Goal: Information Seeking & Learning: Learn about a topic

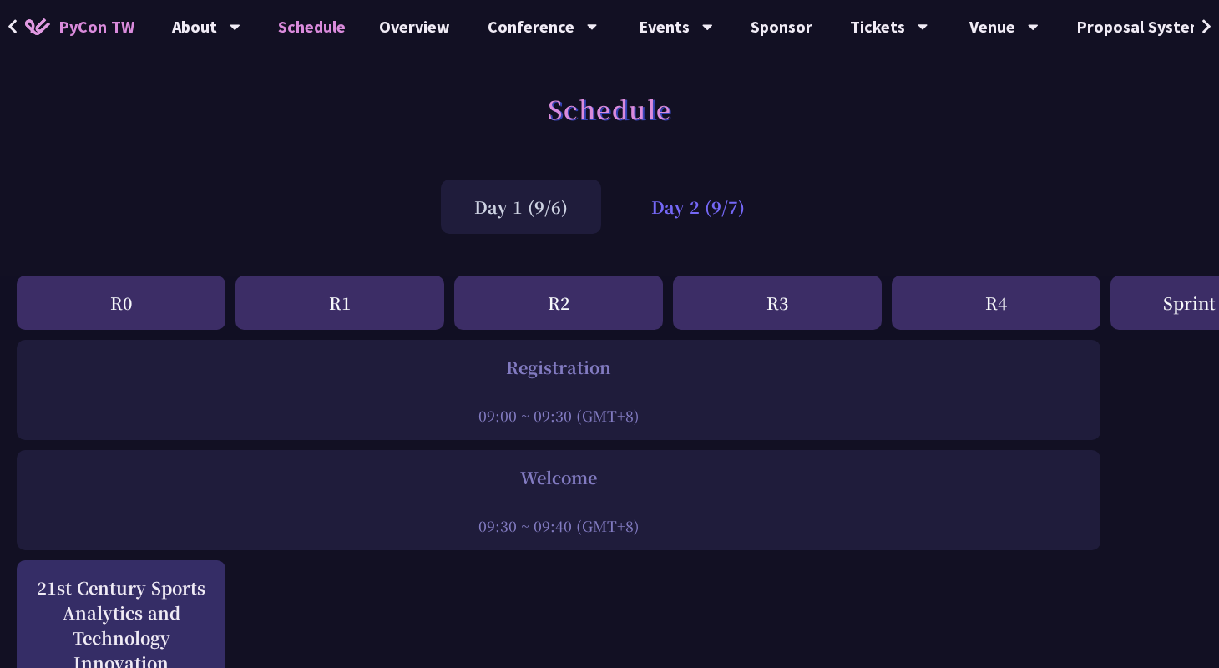
click at [684, 188] on div "Day 2 (9/7)" at bounding box center [698, 206] width 160 height 54
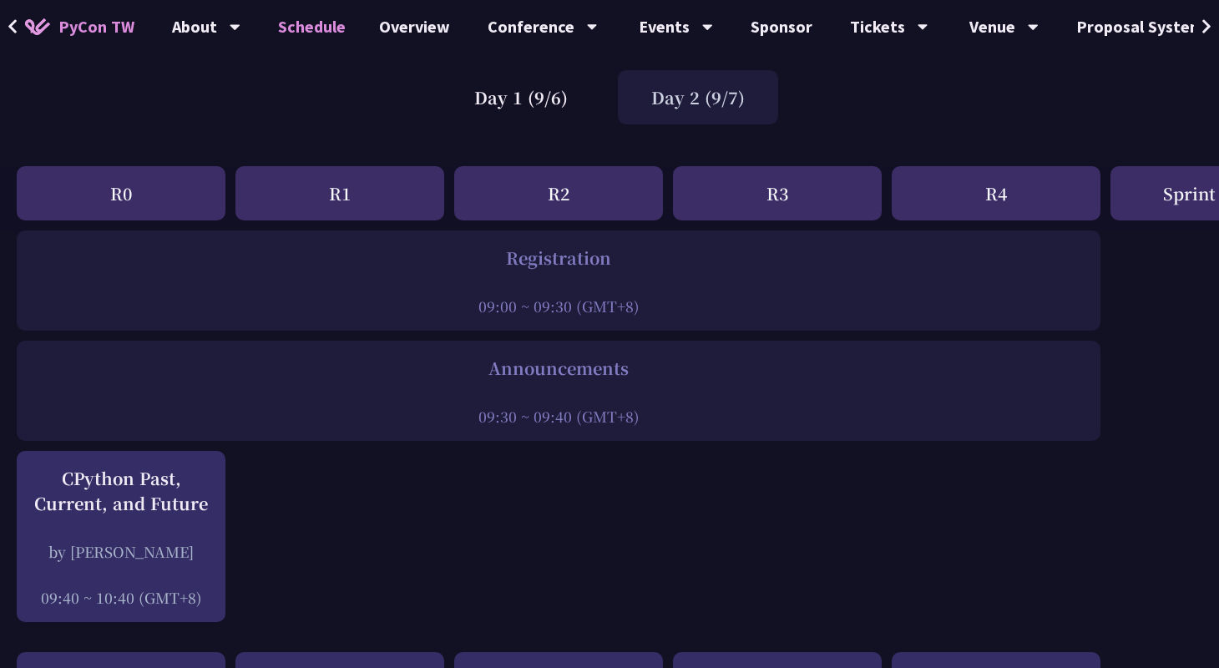
scroll to position [244, 0]
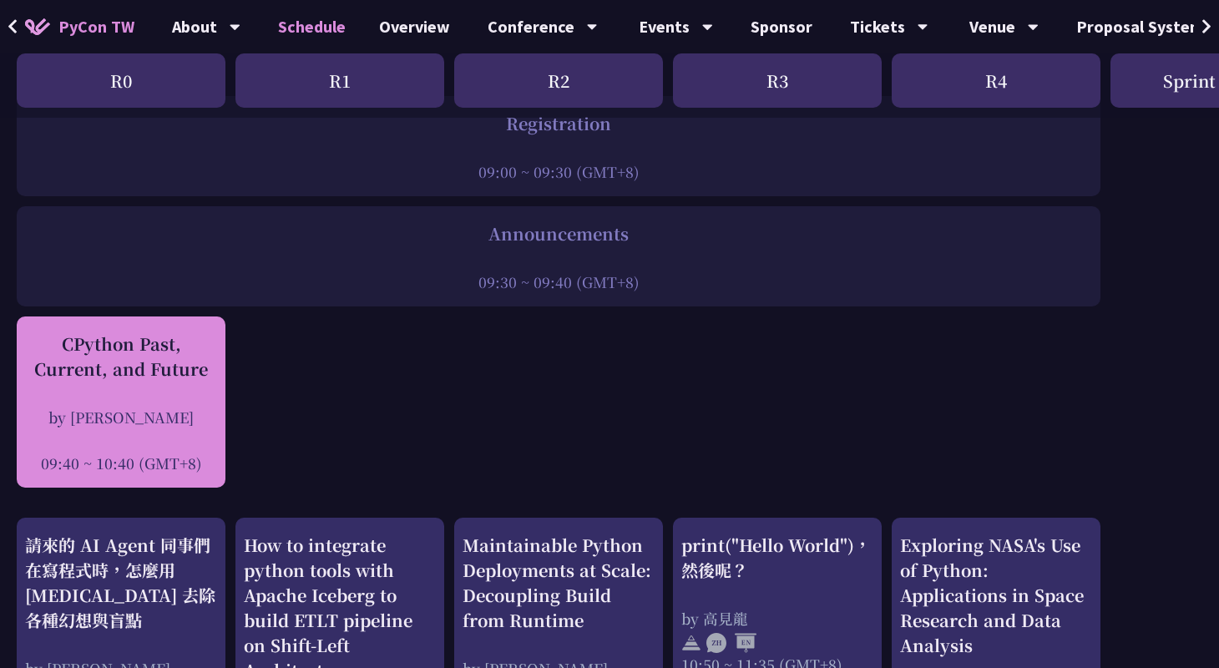
click at [96, 416] on div "by [PERSON_NAME]" at bounding box center [121, 417] width 192 height 21
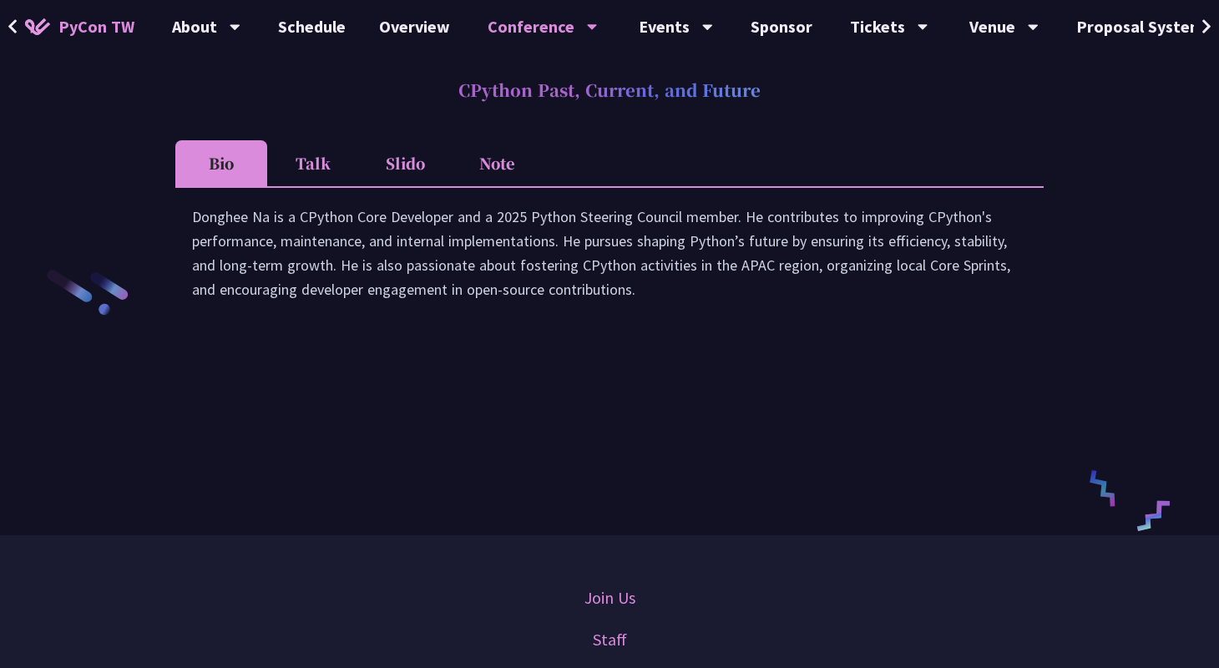
scroll to position [2370, 0]
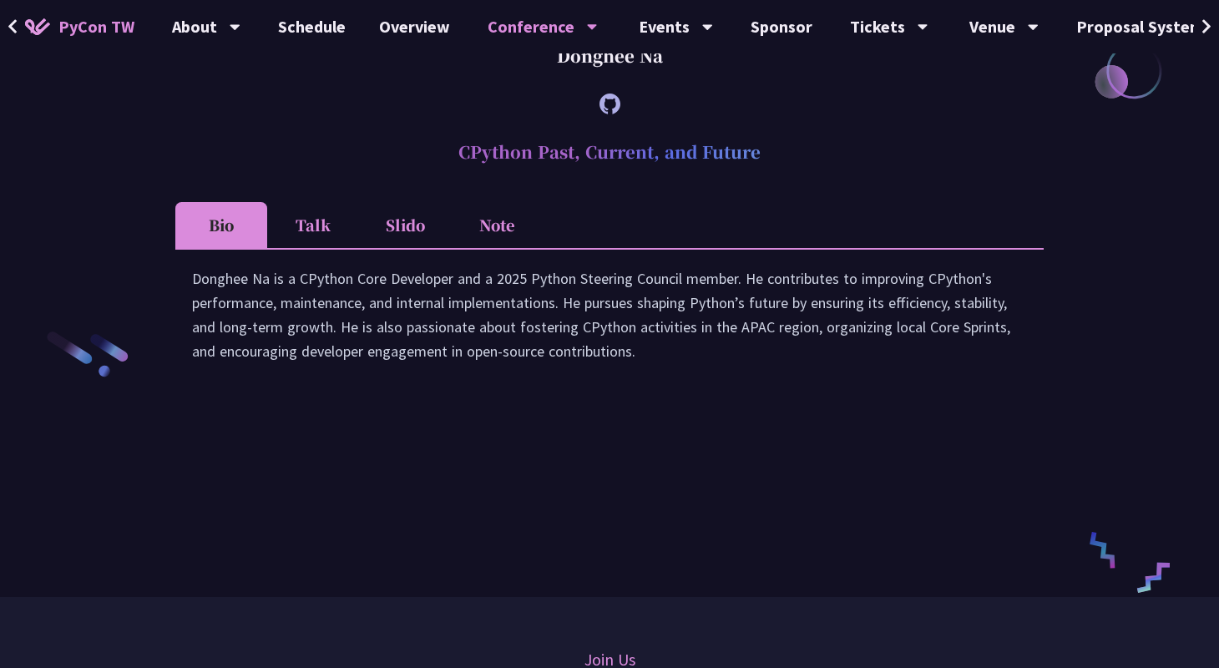
click at [415, 240] on li "Slido" at bounding box center [405, 225] width 92 height 46
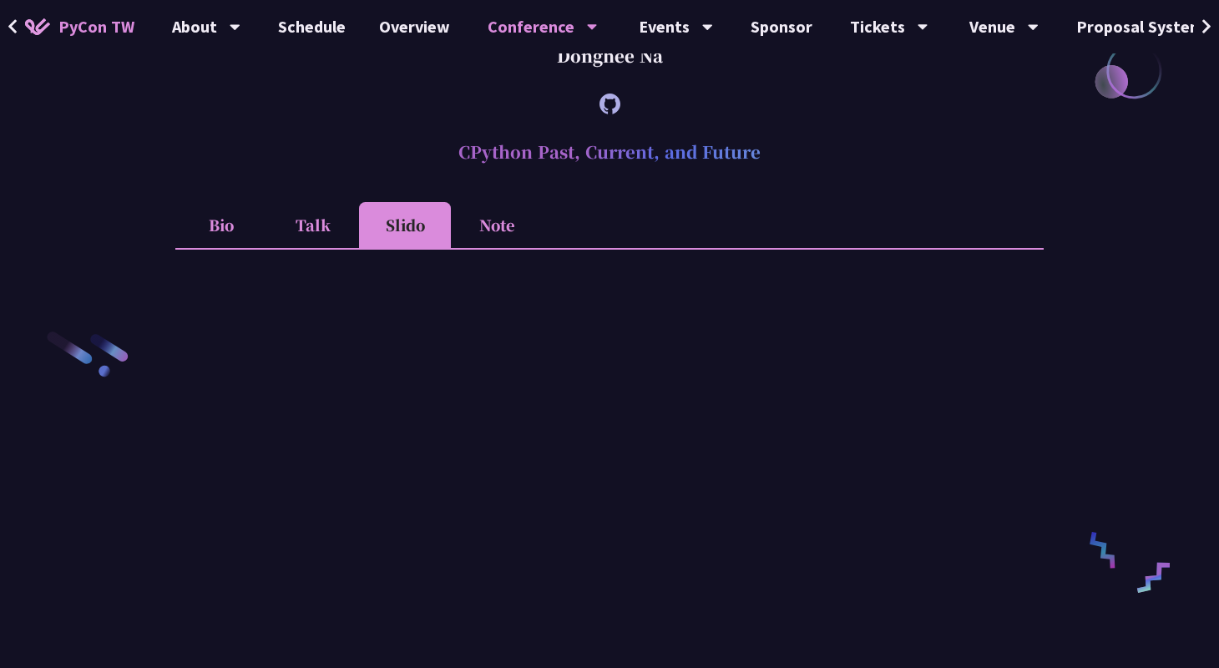
click at [331, 246] on li "Talk" at bounding box center [313, 225] width 92 height 46
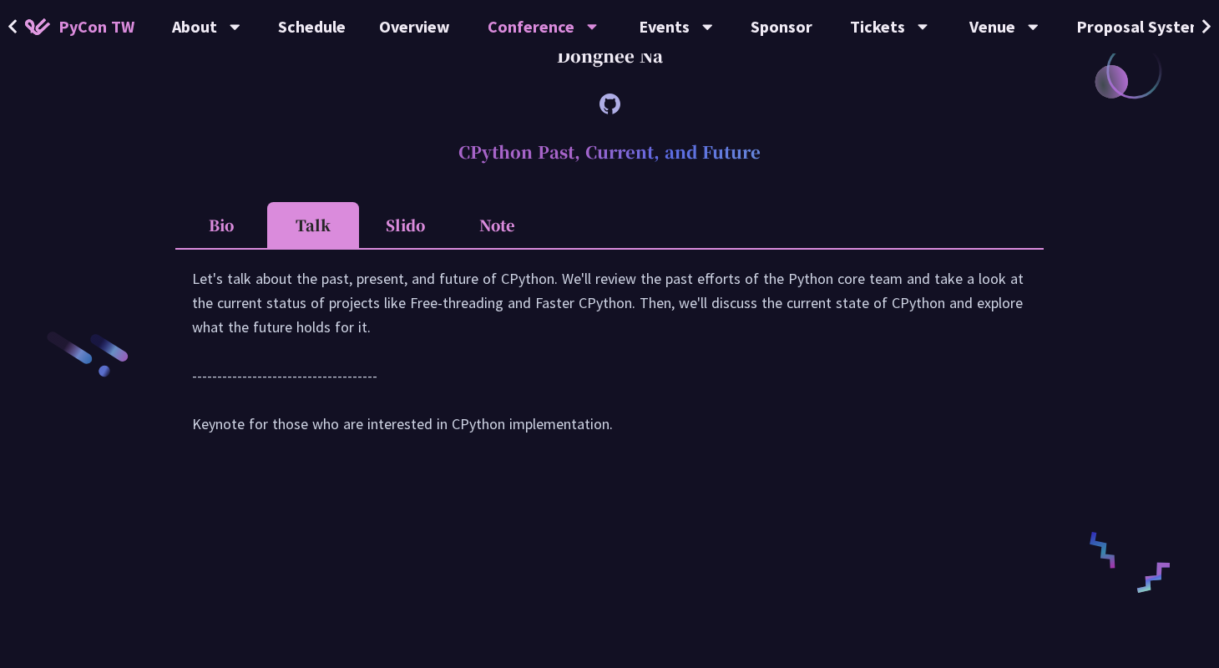
click at [399, 233] on li "Slido" at bounding box center [405, 225] width 92 height 46
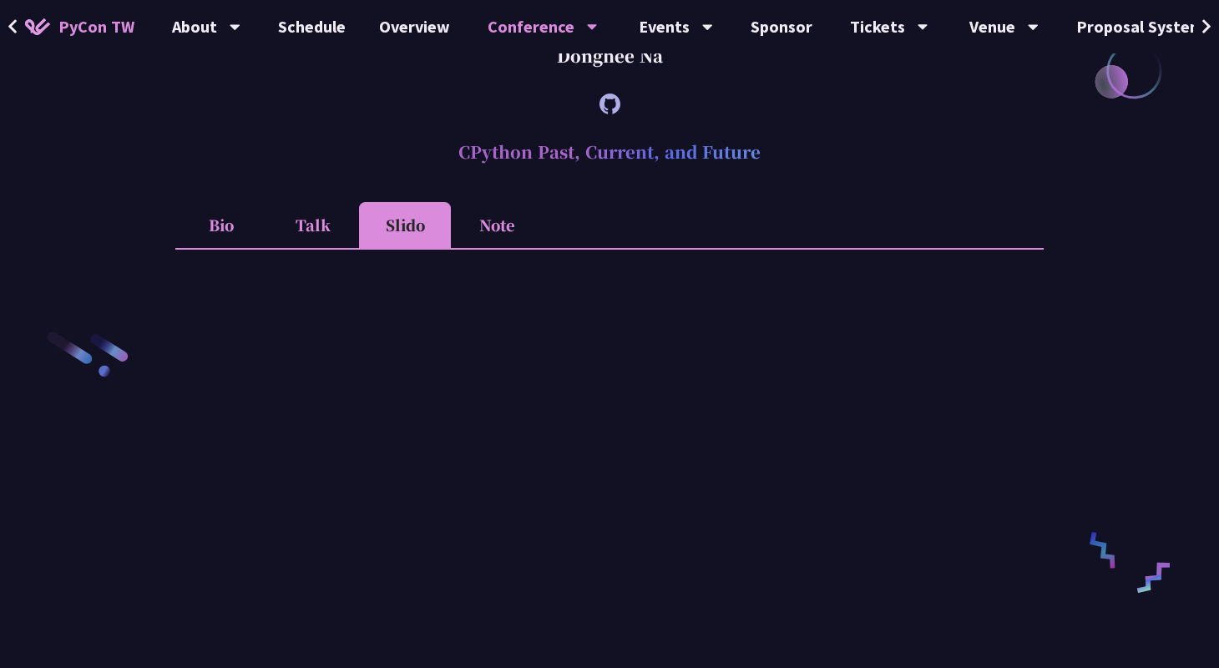
click at [491, 238] on li "Note" at bounding box center [497, 225] width 92 height 46
click at [404, 238] on li "Slido" at bounding box center [405, 225] width 92 height 46
click at [313, 240] on li "Talk" at bounding box center [313, 225] width 92 height 46
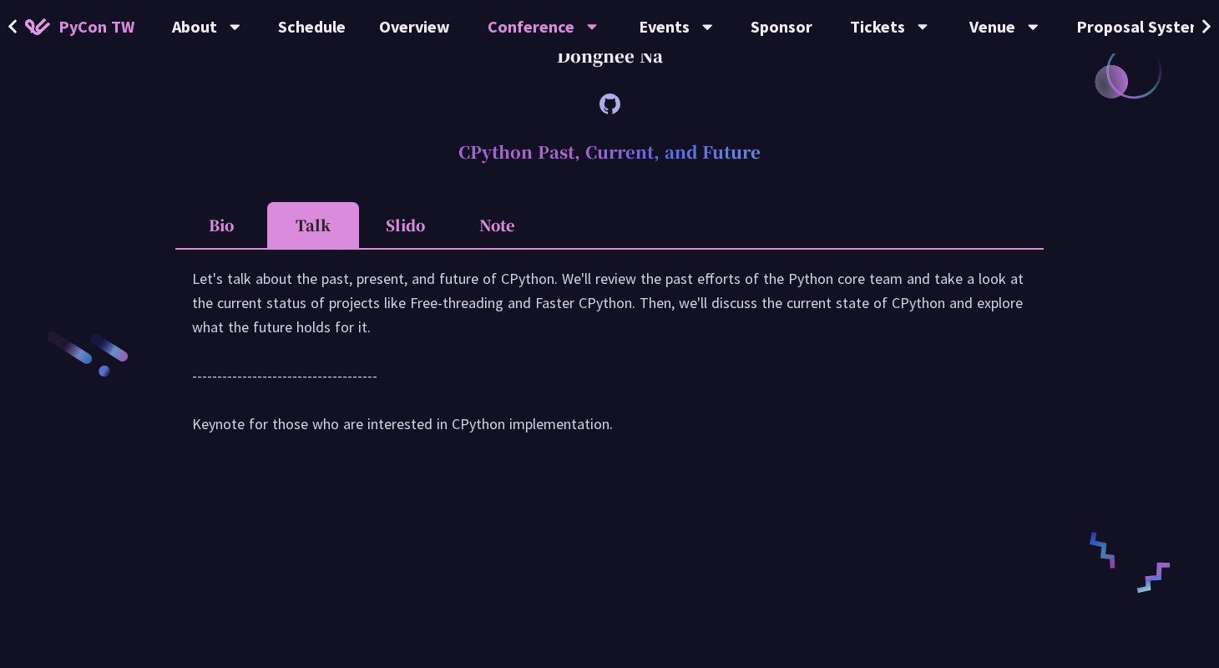
click at [244, 248] on li "Bio" at bounding box center [221, 225] width 92 height 46
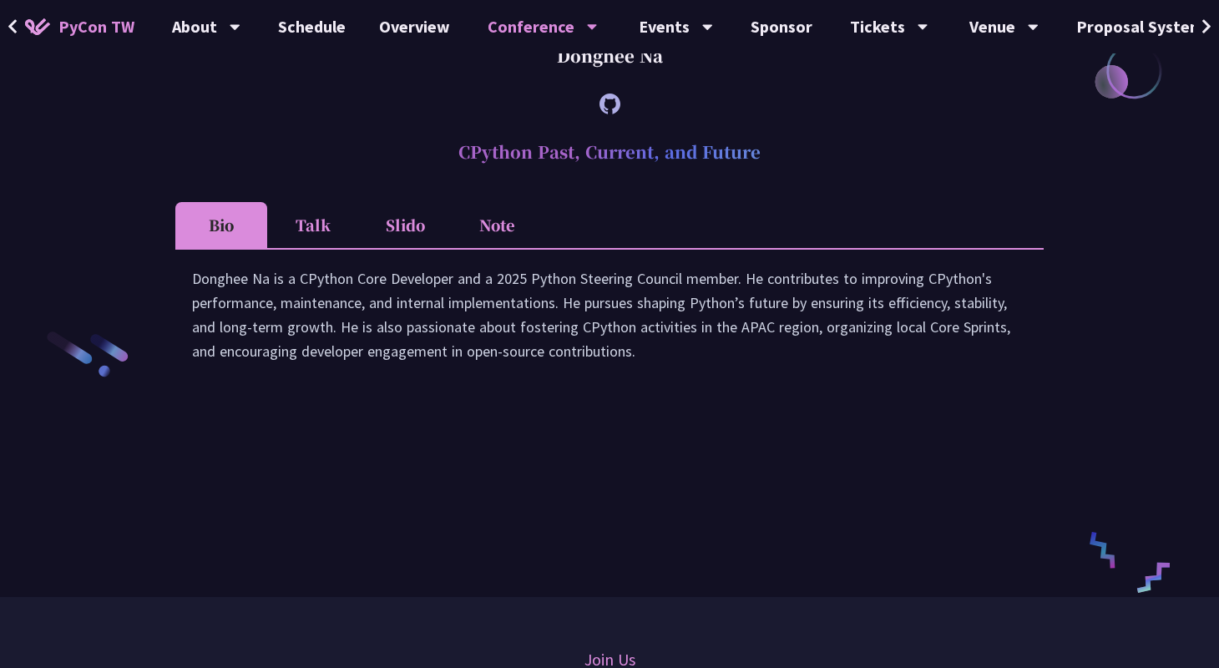
click at [433, 248] on li "Slido" at bounding box center [405, 225] width 92 height 46
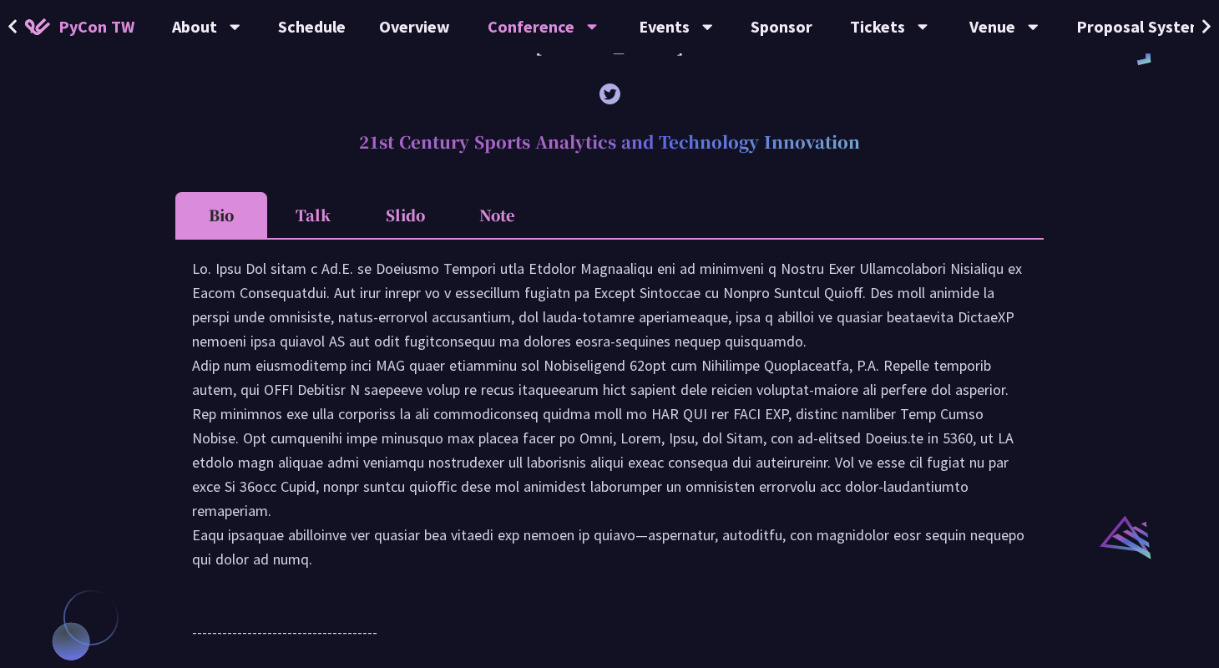
scroll to position [1397, 0]
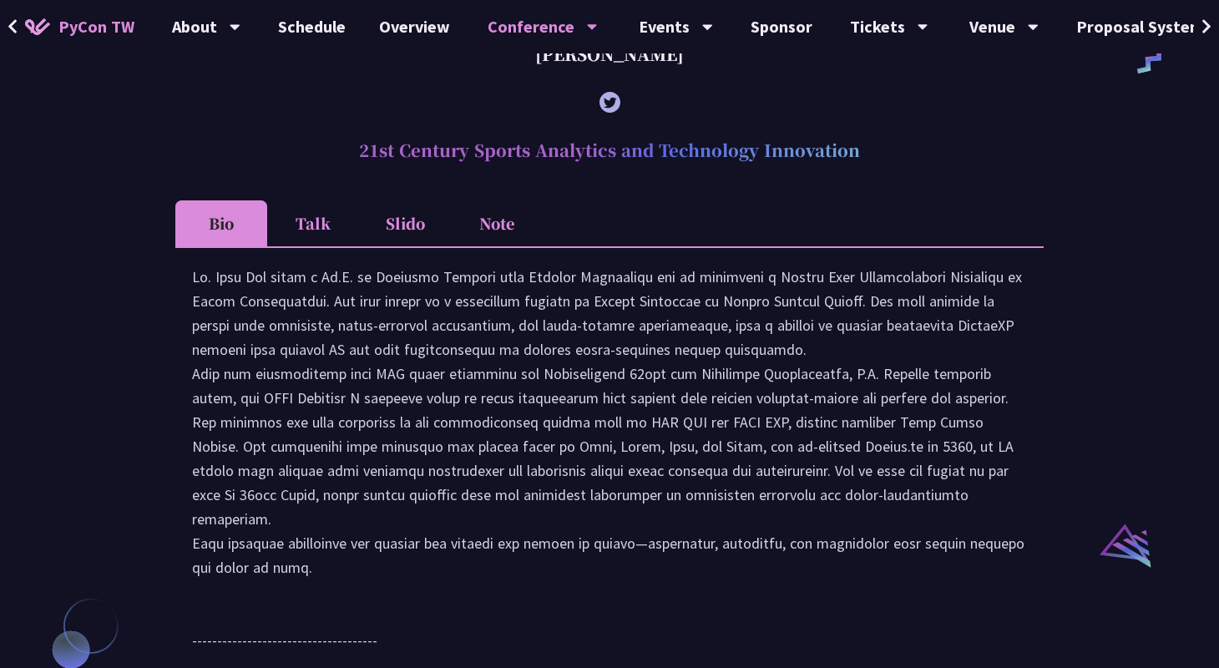
click at [391, 246] on li "Slido" at bounding box center [405, 223] width 92 height 46
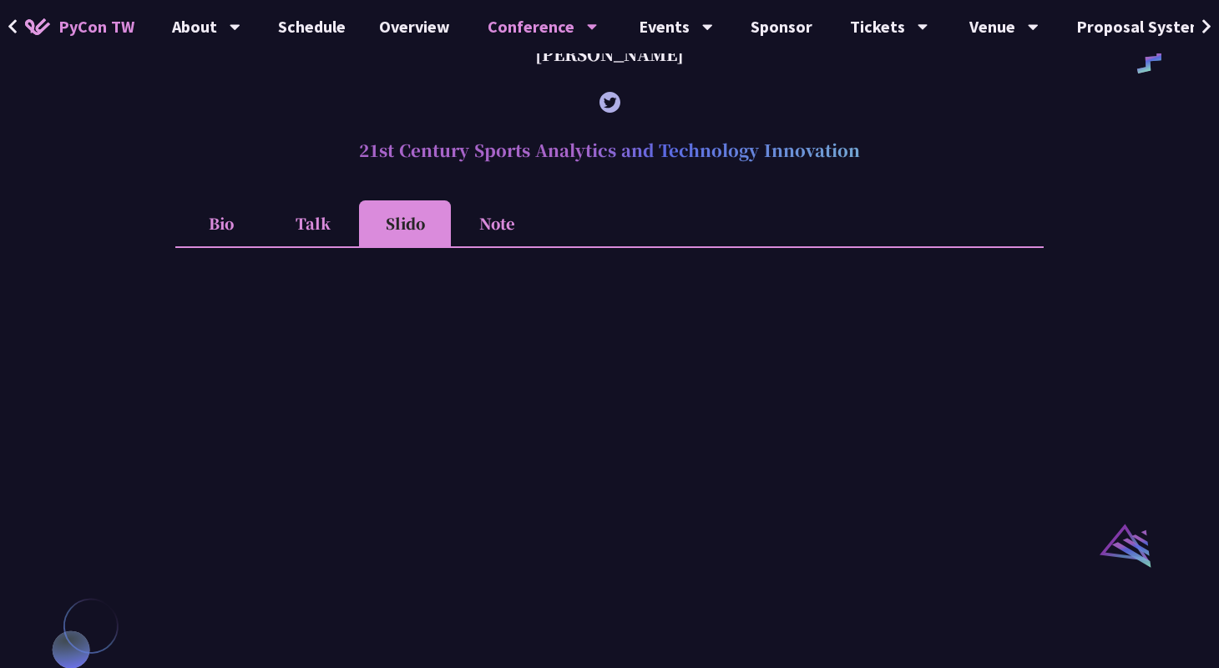
click at [207, 226] on li "Bio" at bounding box center [221, 223] width 92 height 46
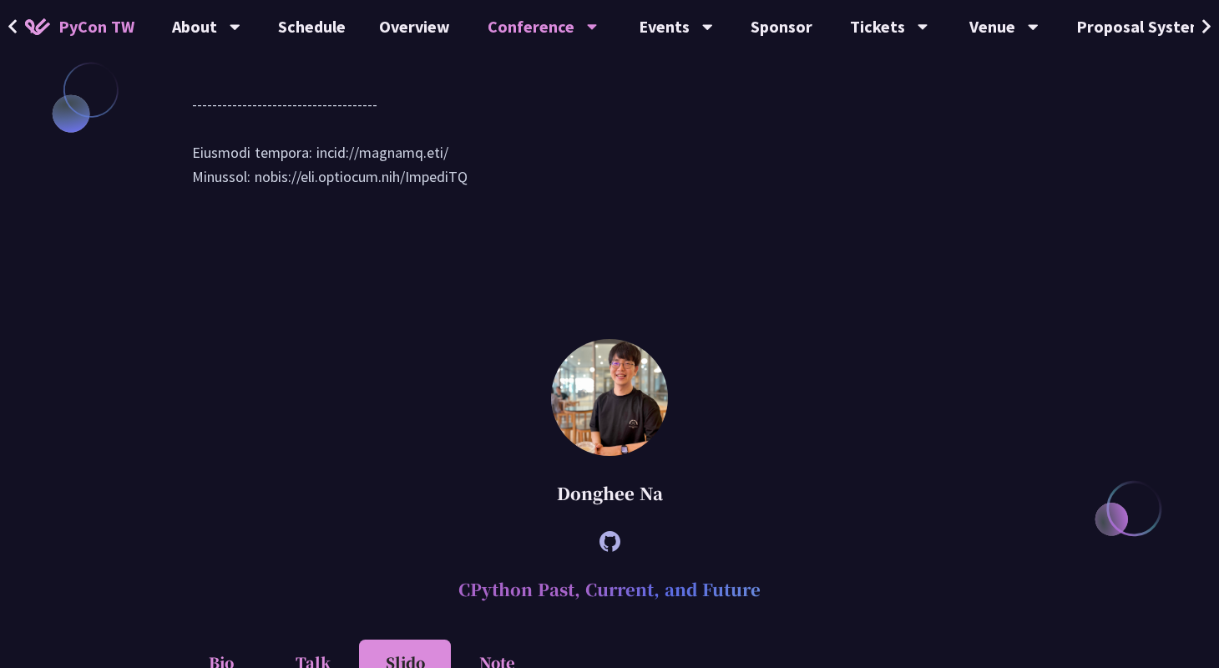
scroll to position [2216, 0]
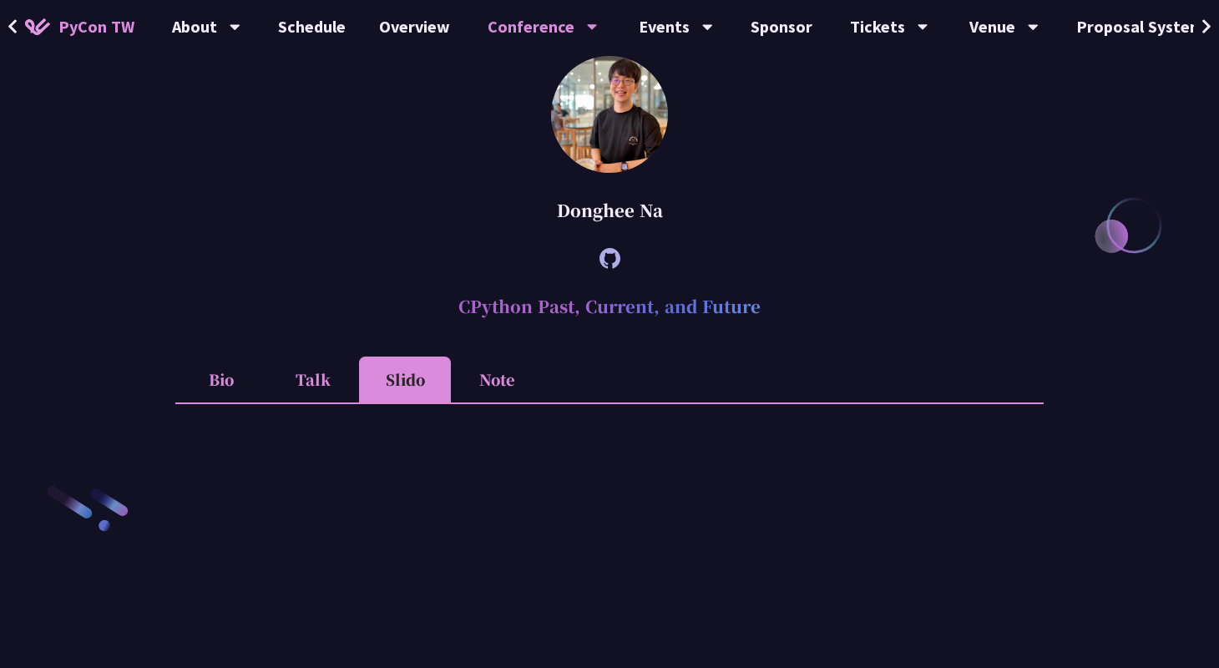
click at [468, 402] on li "Note" at bounding box center [497, 379] width 92 height 46
click at [397, 402] on li "Slido" at bounding box center [405, 379] width 92 height 46
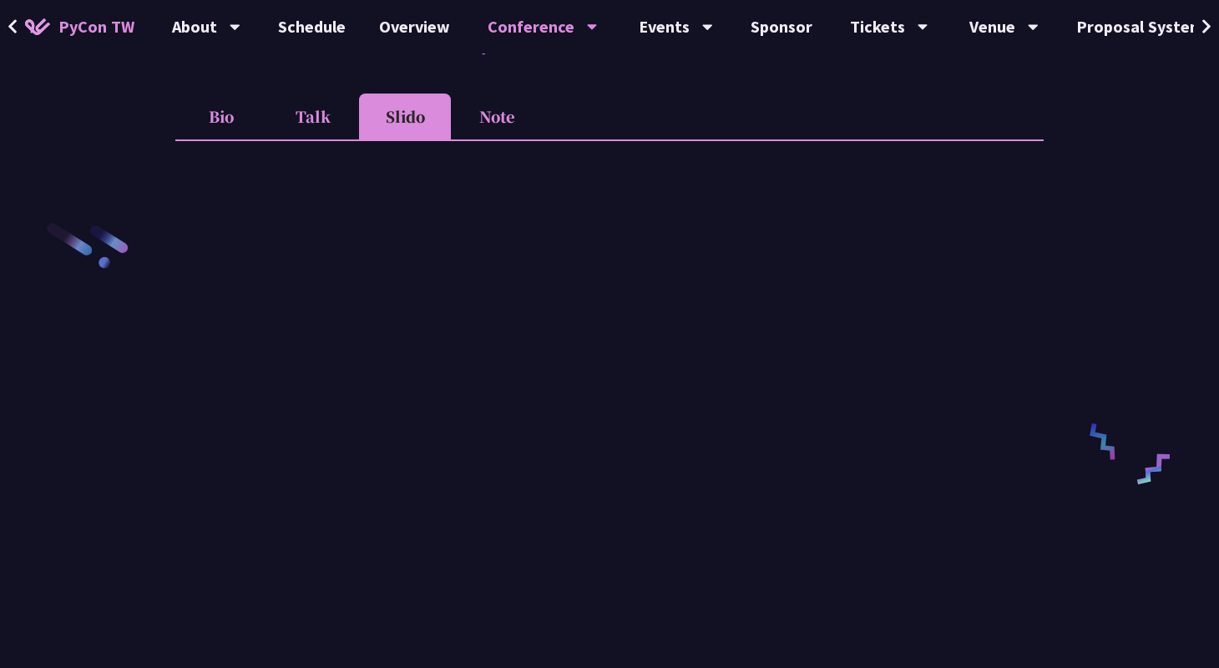
scroll to position [2488, 0]
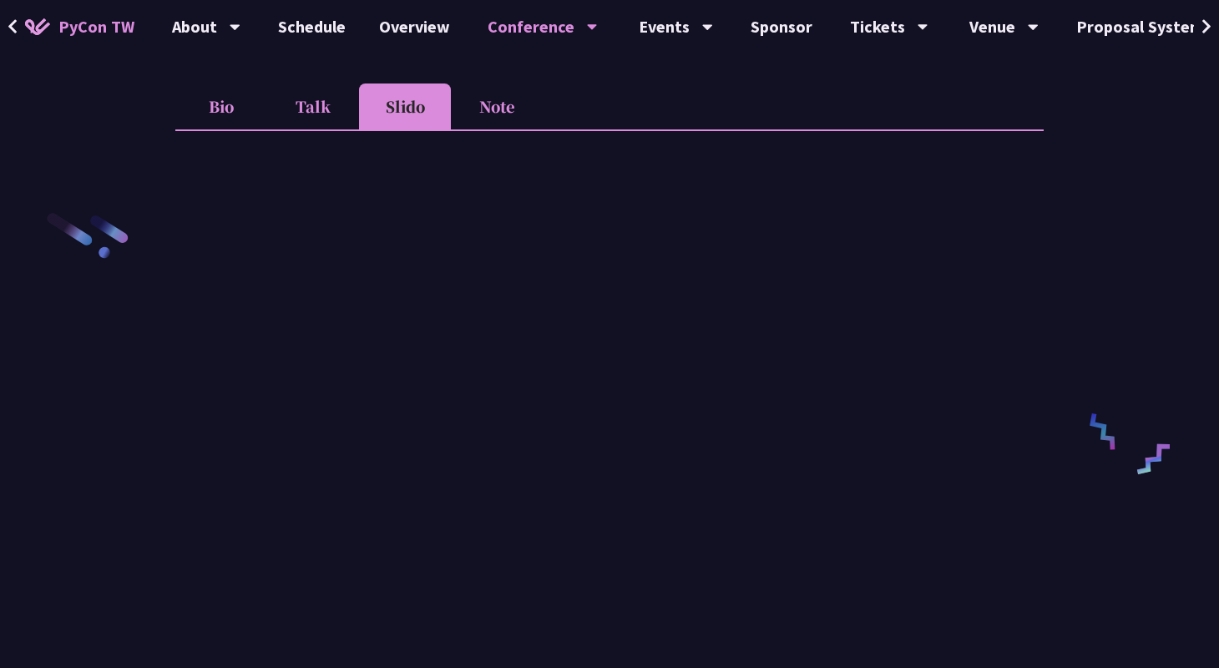
click at [505, 119] on li "Note" at bounding box center [497, 106] width 92 height 46
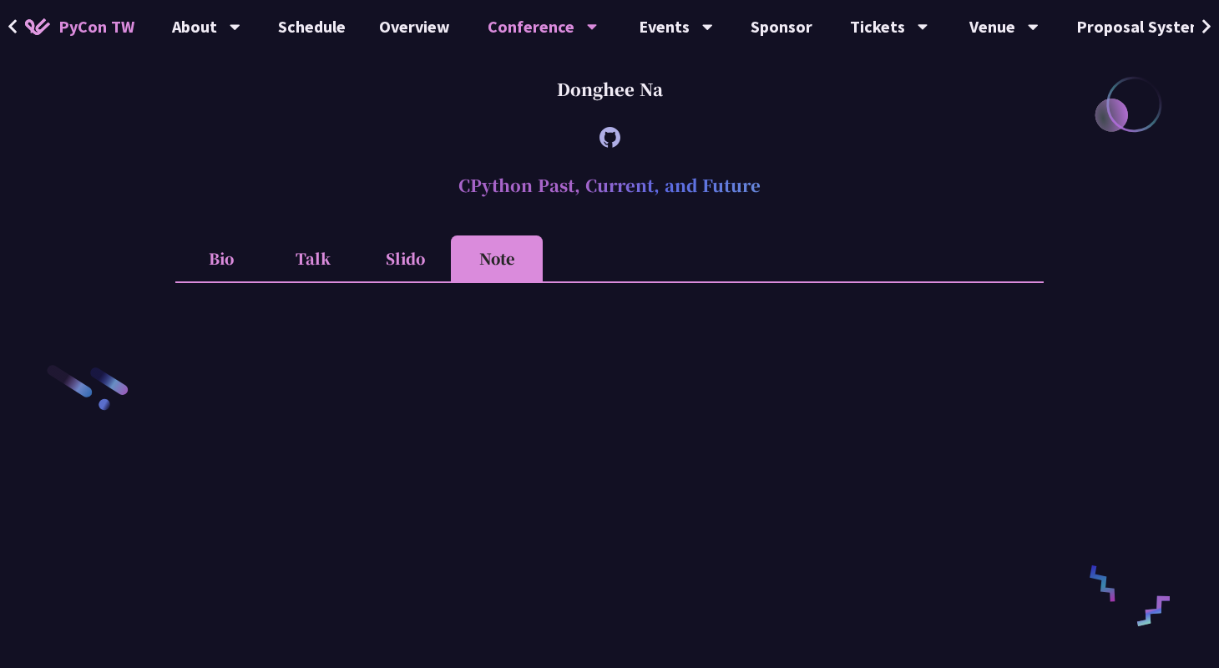
scroll to position [2238, 0]
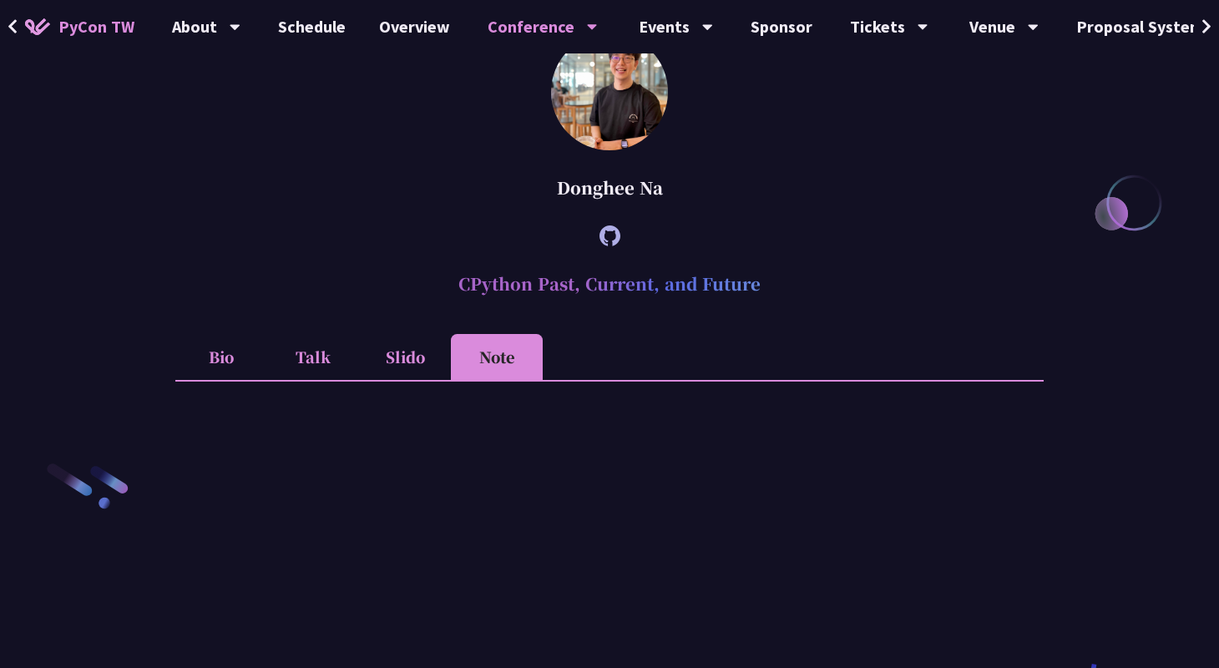
click at [385, 380] on li "Slido" at bounding box center [405, 357] width 92 height 46
click at [316, 380] on li "Talk" at bounding box center [313, 357] width 92 height 46
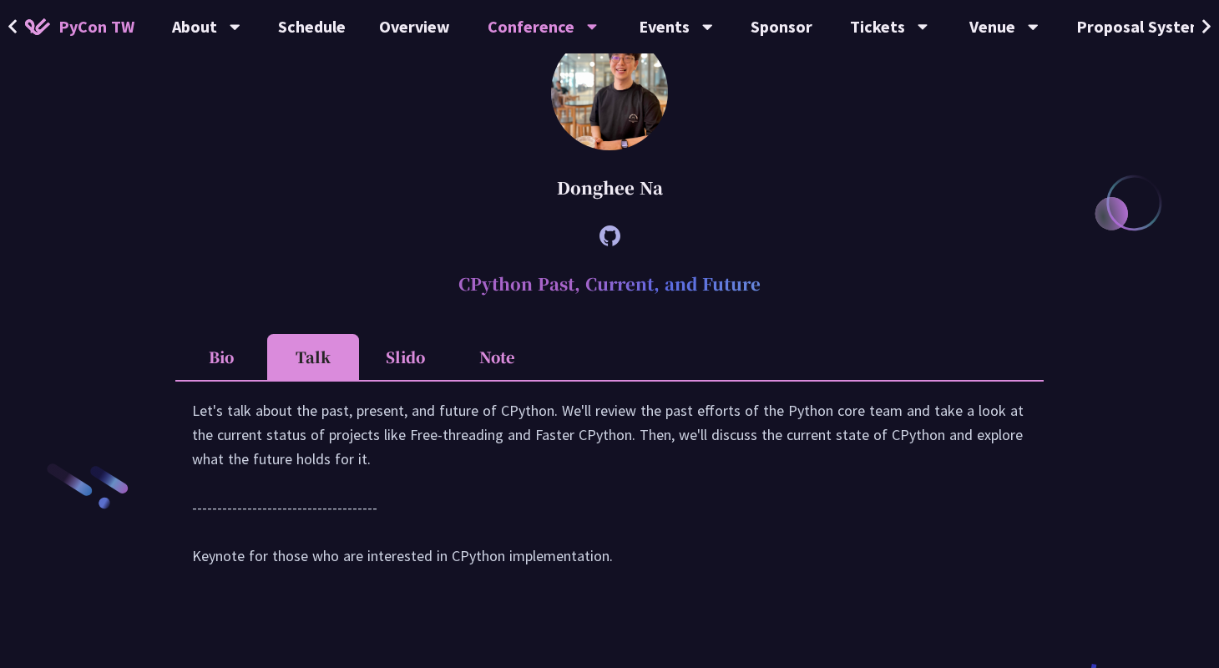
click at [394, 378] on li "Slido" at bounding box center [405, 357] width 92 height 46
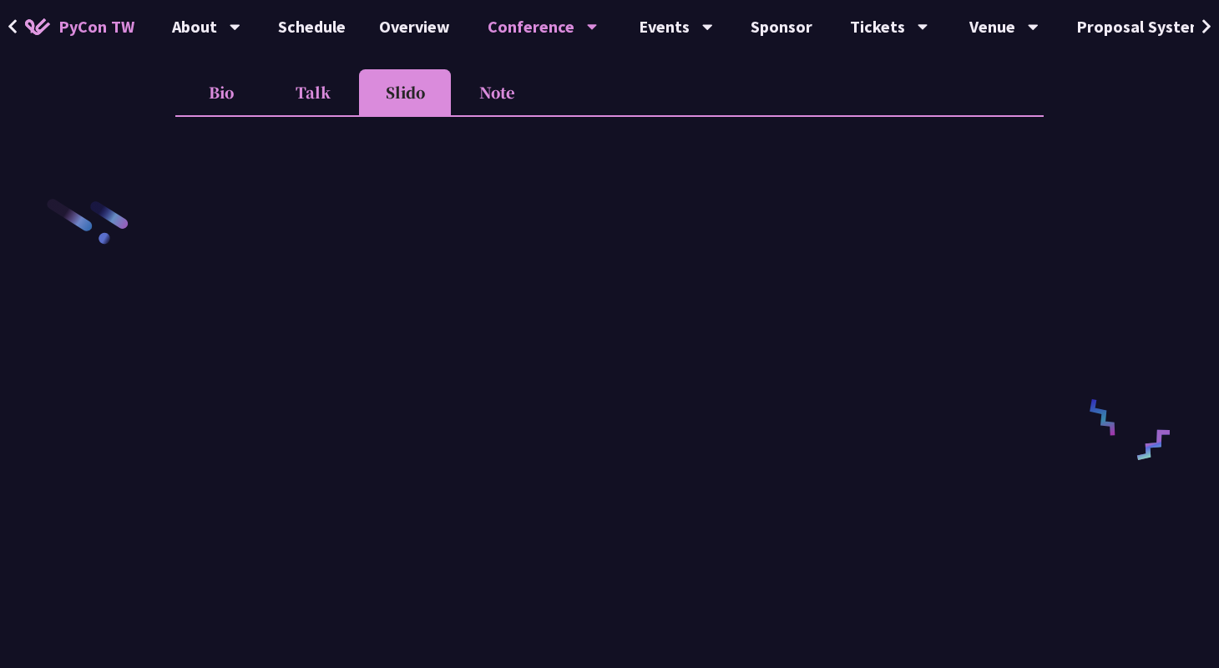
scroll to position [2651, 0]
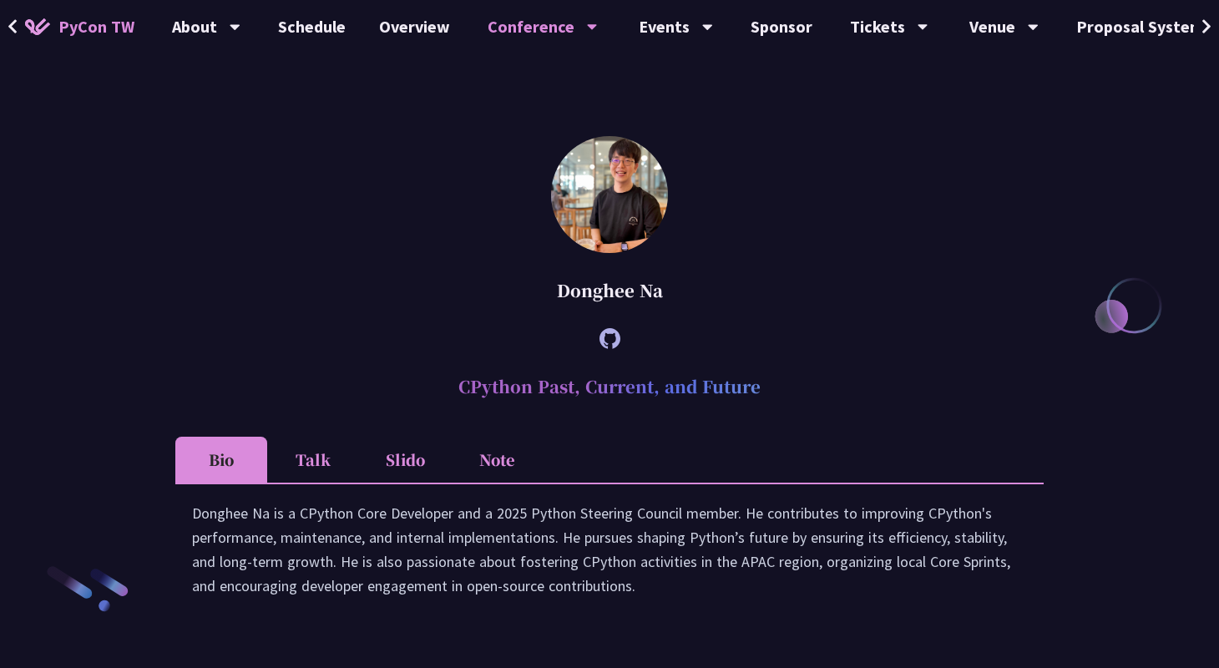
scroll to position [2281, 0]
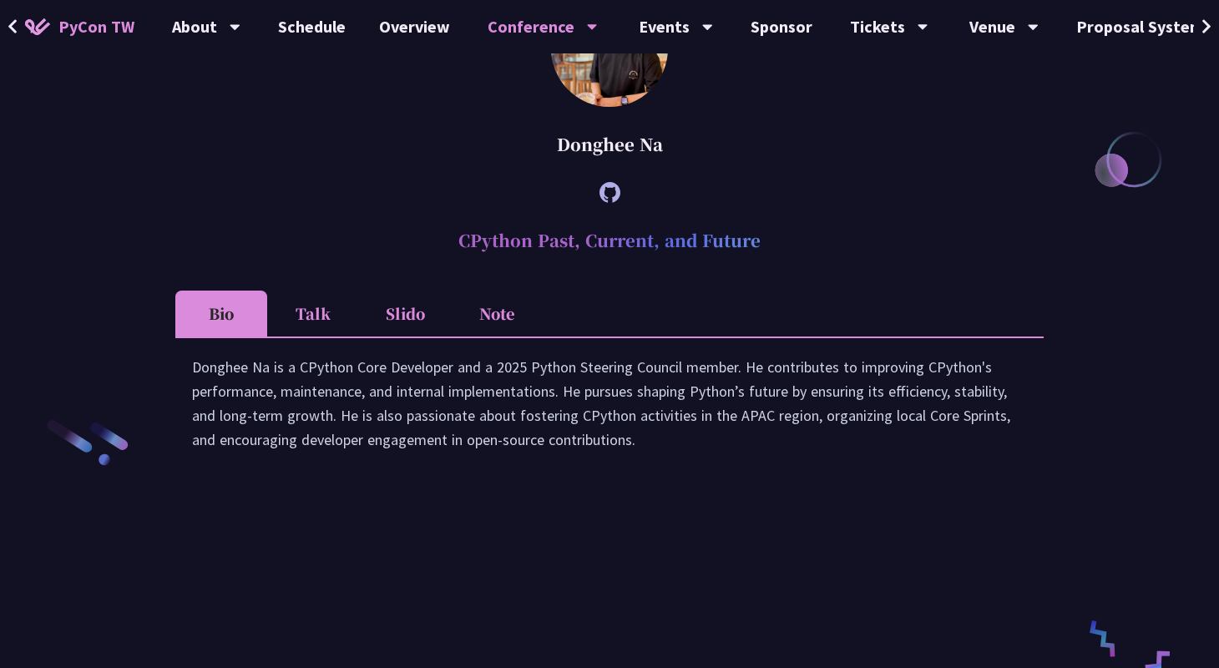
click at [376, 317] on li "Slido" at bounding box center [405, 314] width 92 height 46
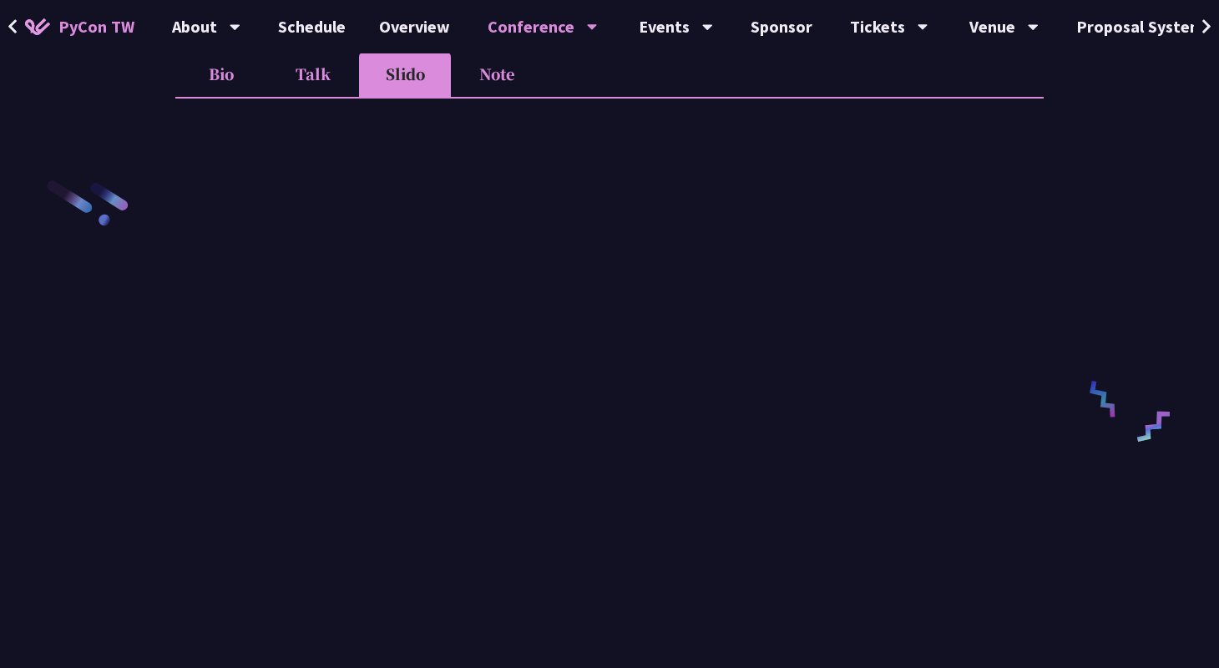
scroll to position [2515, 0]
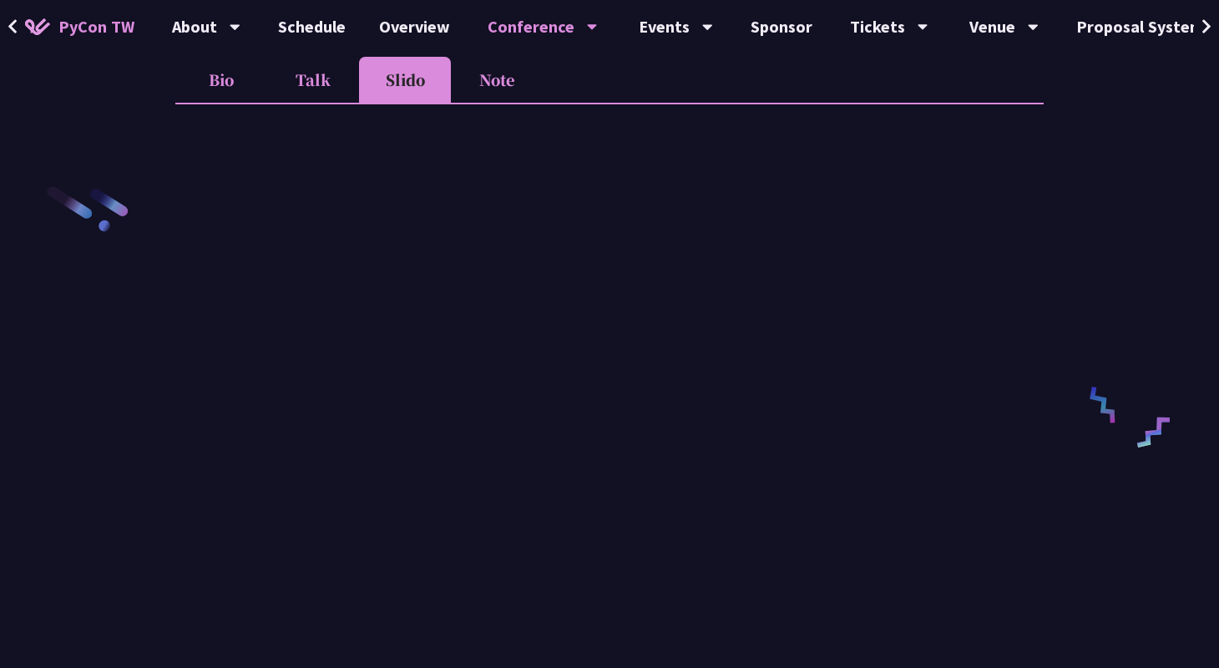
click at [423, 99] on li "Slido" at bounding box center [405, 80] width 92 height 46
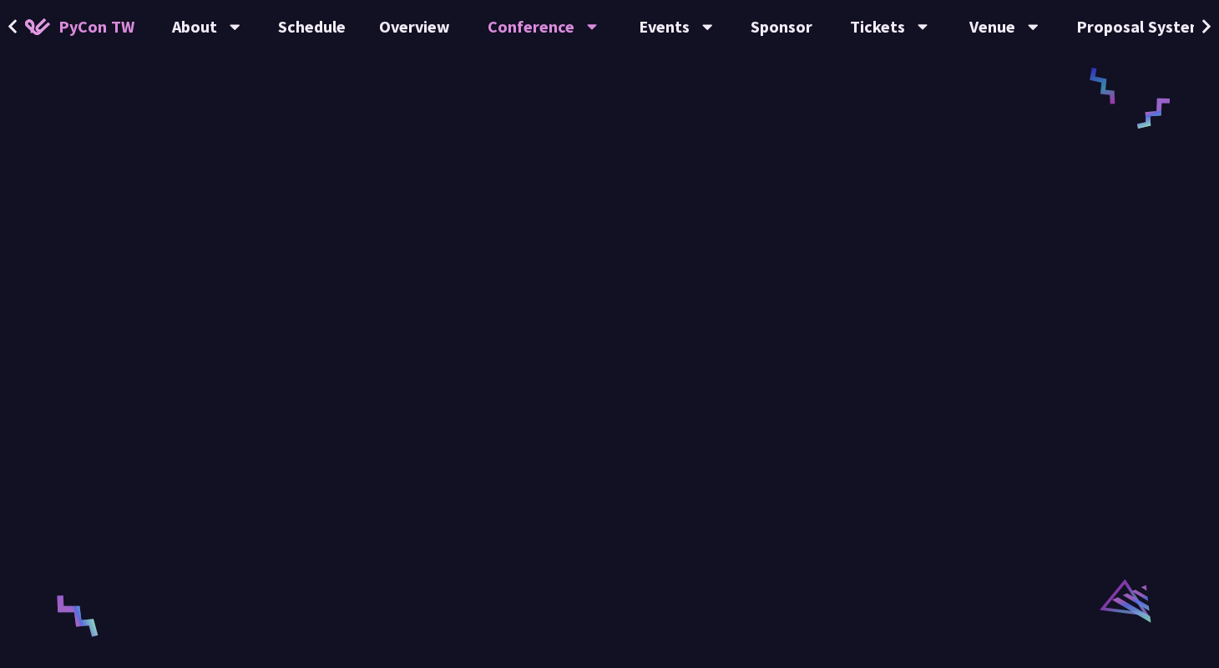
scroll to position [2699, 0]
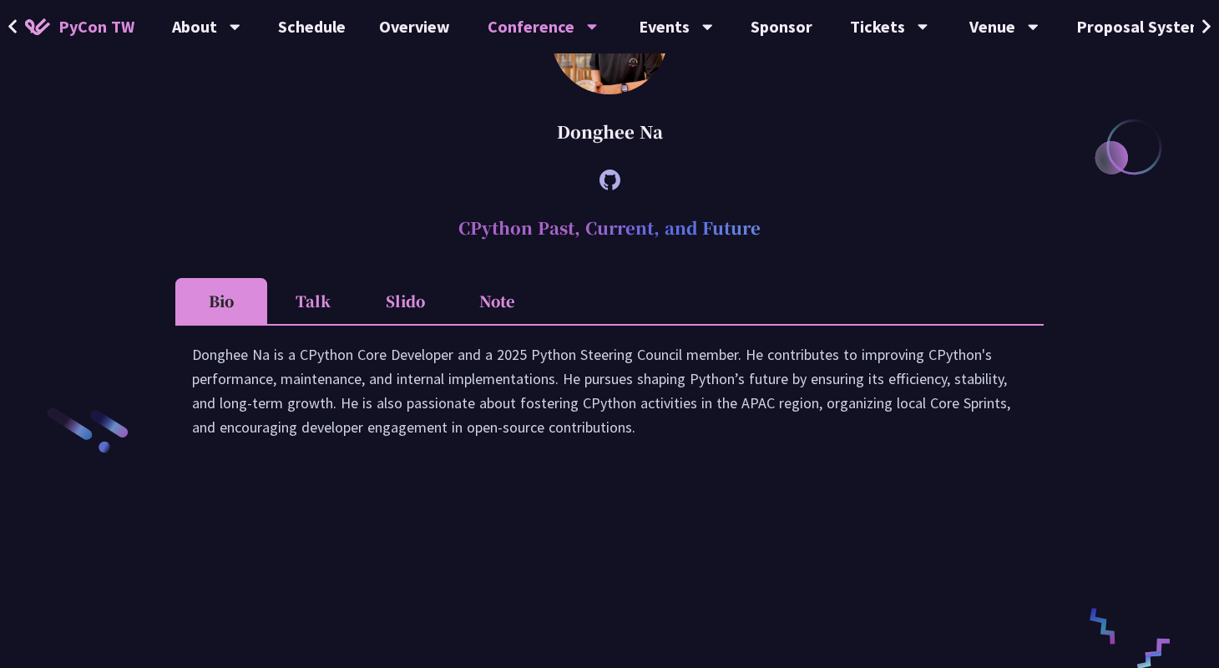
click at [406, 324] on li "Slido" at bounding box center [405, 301] width 92 height 46
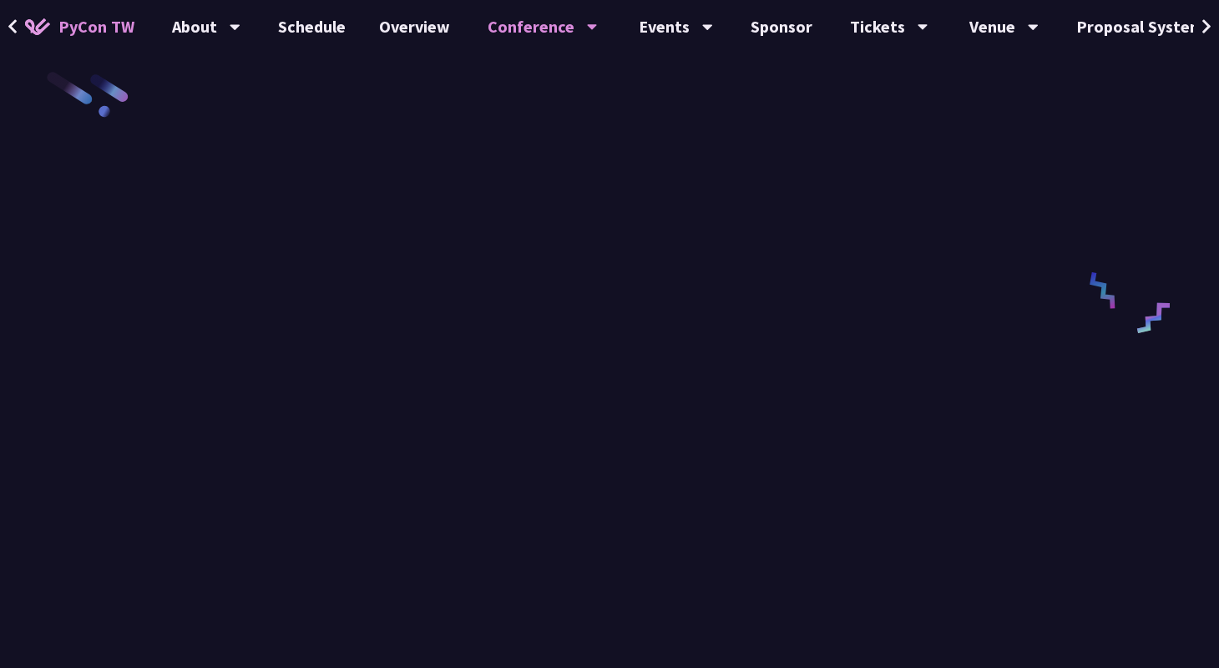
scroll to position [2631, 0]
click at [412, 28] on link "Overview" at bounding box center [414, 26] width 104 height 53
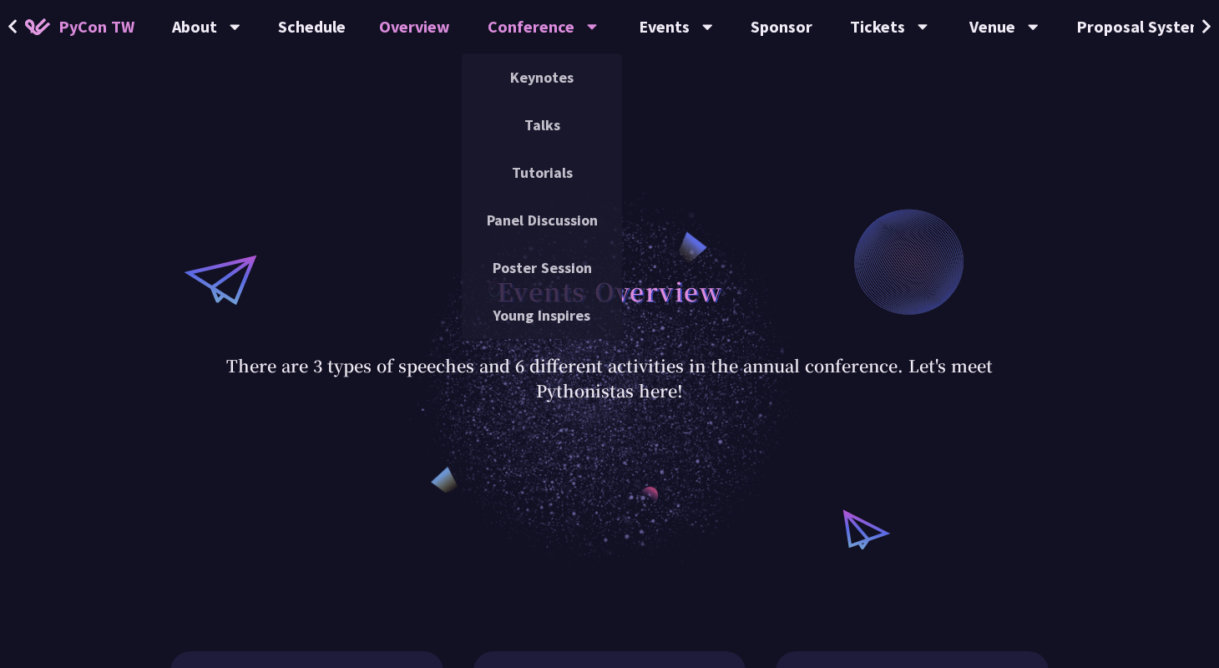
click at [535, 30] on div "Conference" at bounding box center [543, 26] width 110 height 53
click at [529, 135] on link "Talks" at bounding box center [542, 124] width 160 height 39
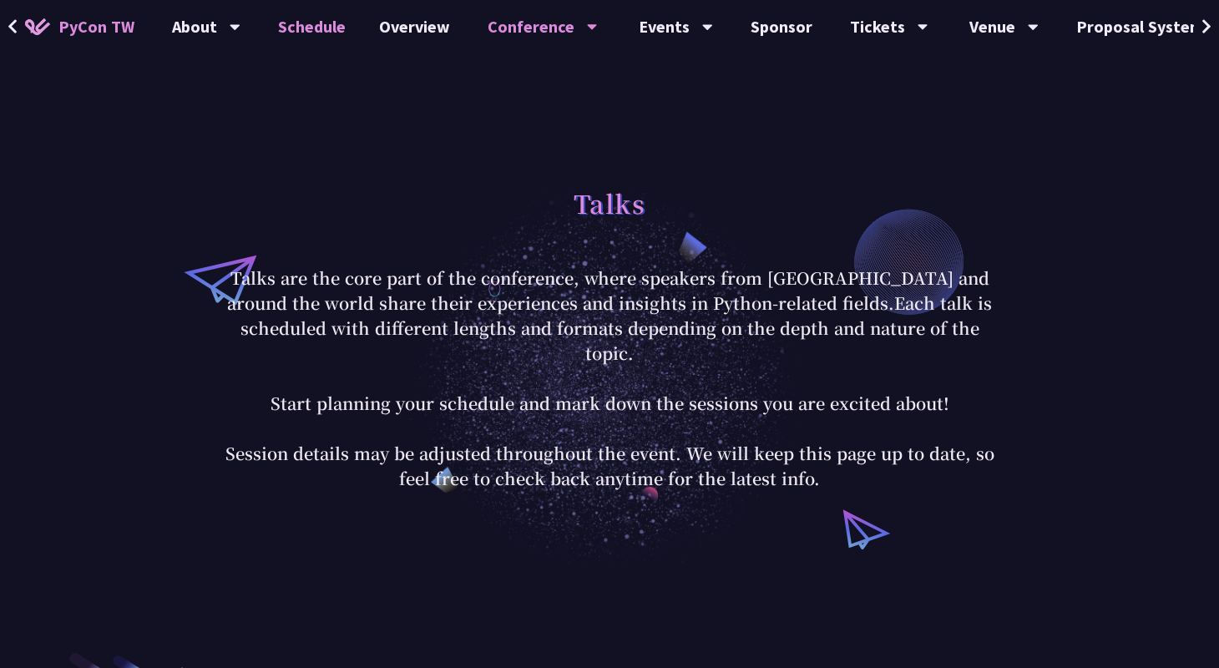
click at [311, 27] on link "Schedule" at bounding box center [311, 26] width 101 height 53
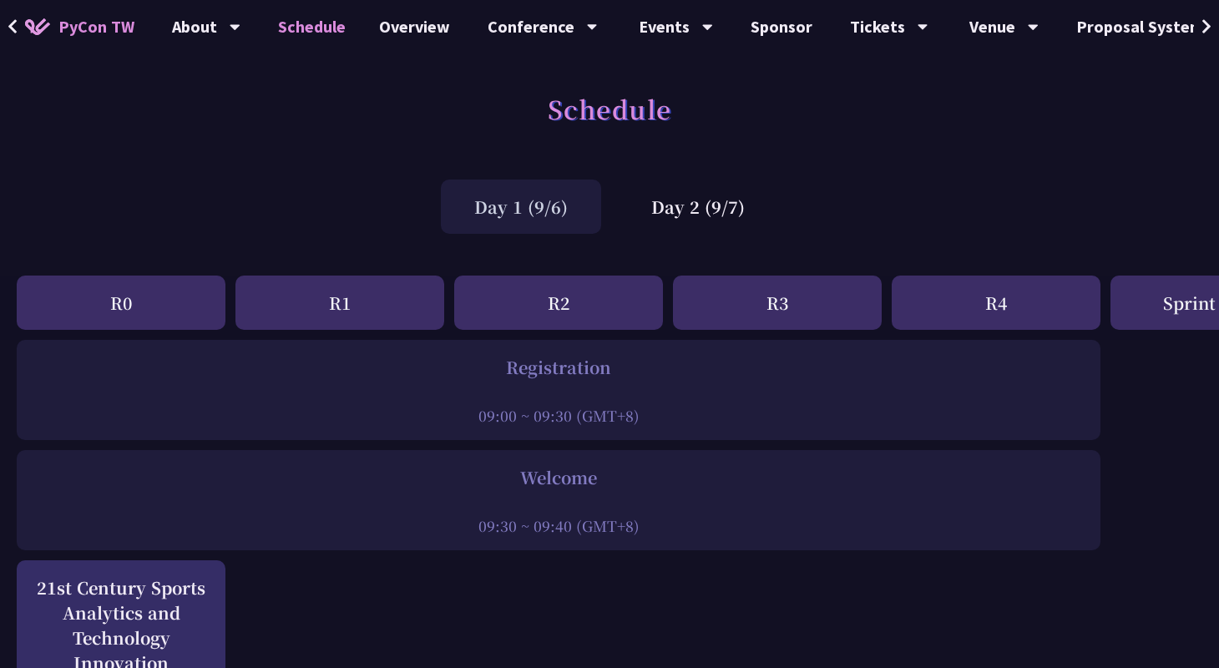
click at [672, 238] on div "Day 1 (9/6) Day 2 (9/7)" at bounding box center [609, 206] width 1219 height 71
click at [672, 208] on div "Day 2 (9/7)" at bounding box center [698, 206] width 160 height 54
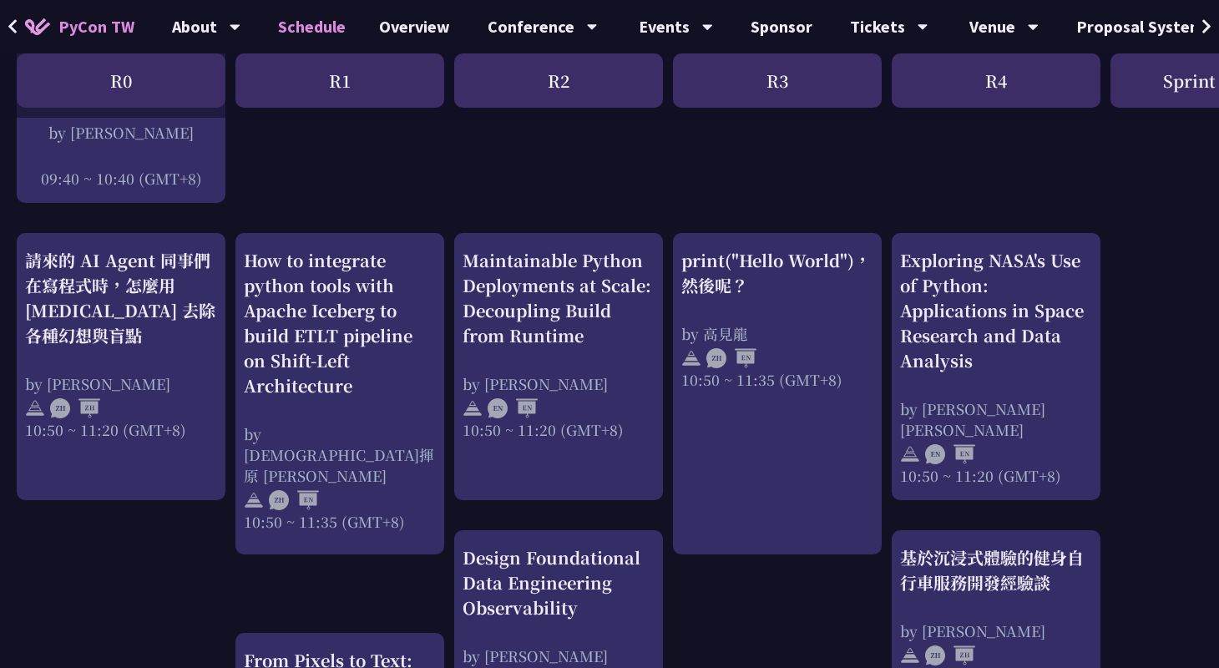
scroll to position [459, 0]
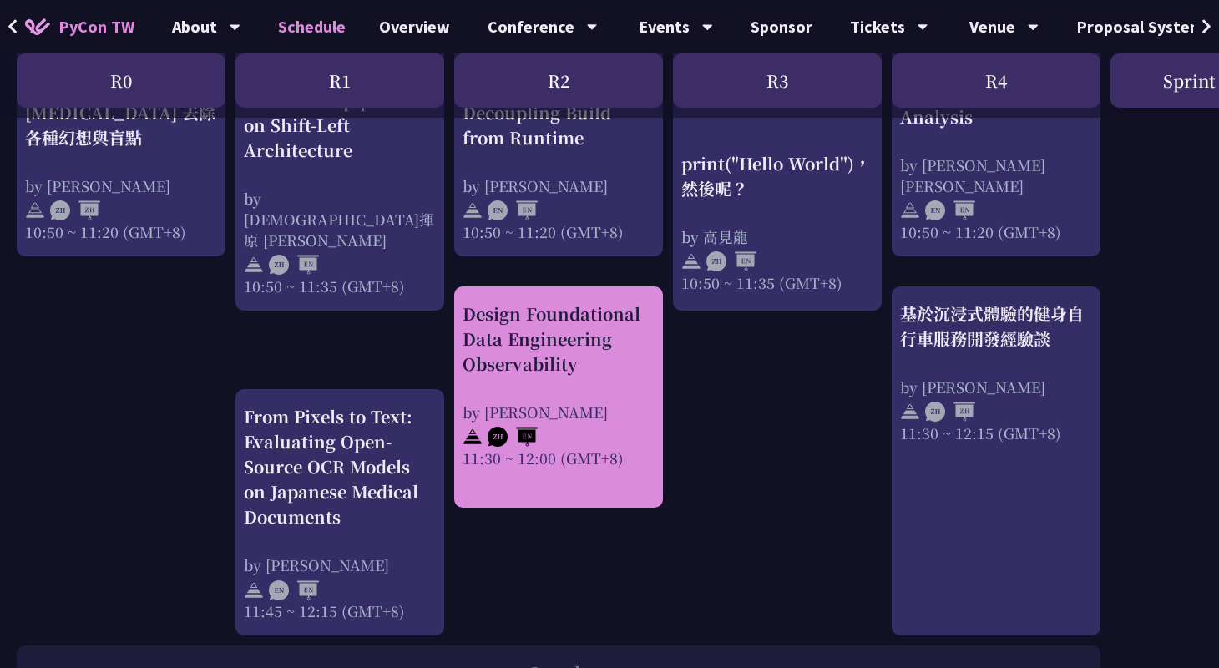
scroll to position [793, 0]
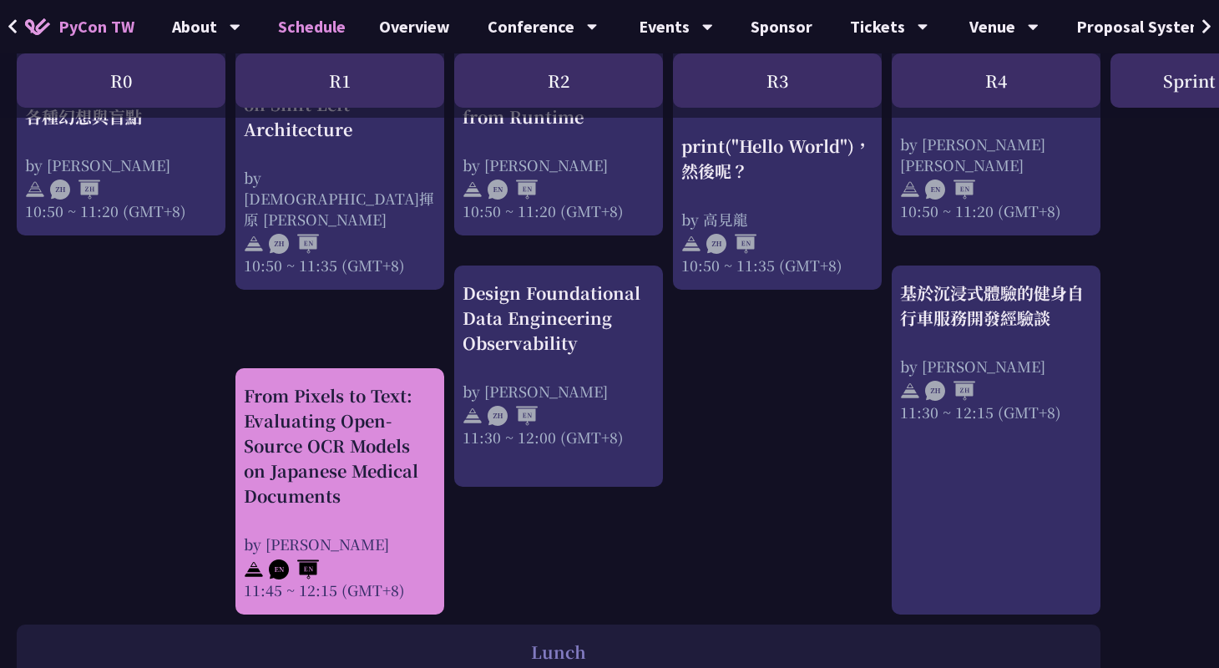
drag, startPoint x: 366, startPoint y: 422, endPoint x: 503, endPoint y: 510, distance: 161.9
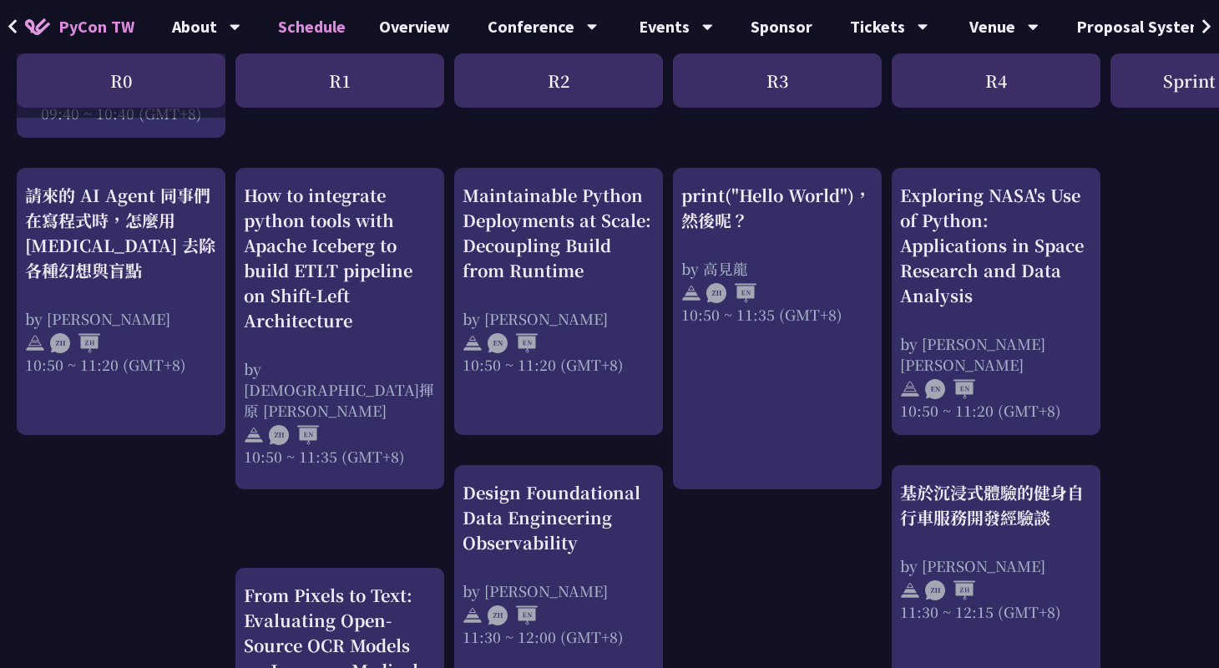
scroll to position [552, 0]
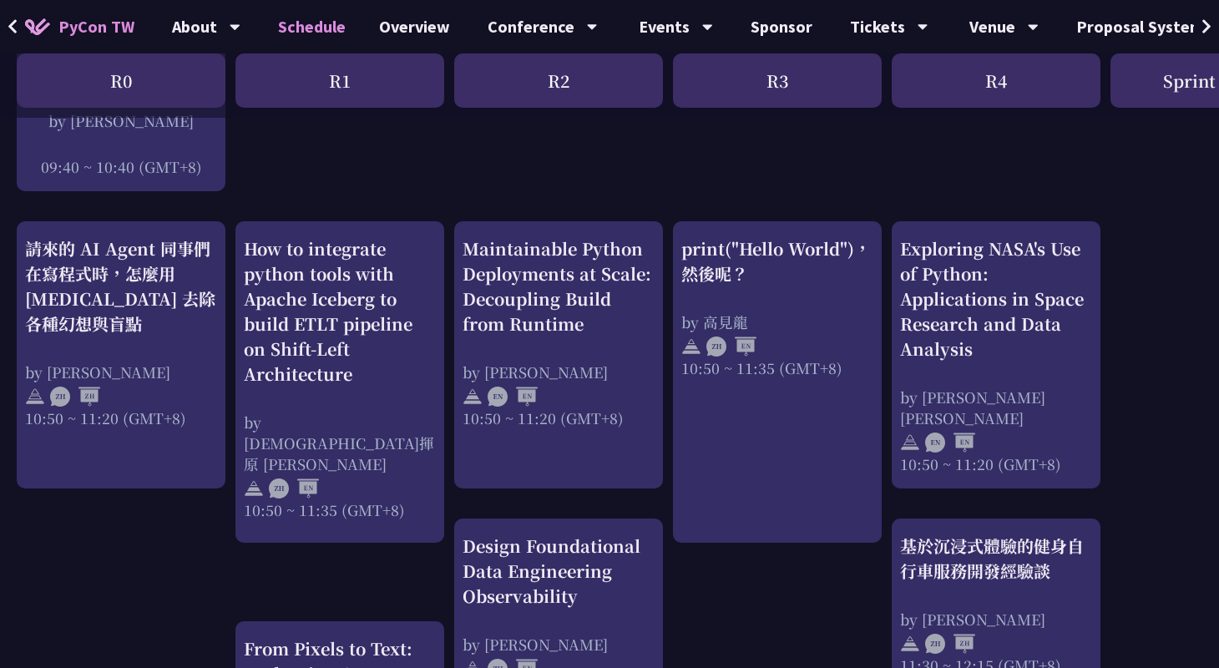
scroll to position [538, 0]
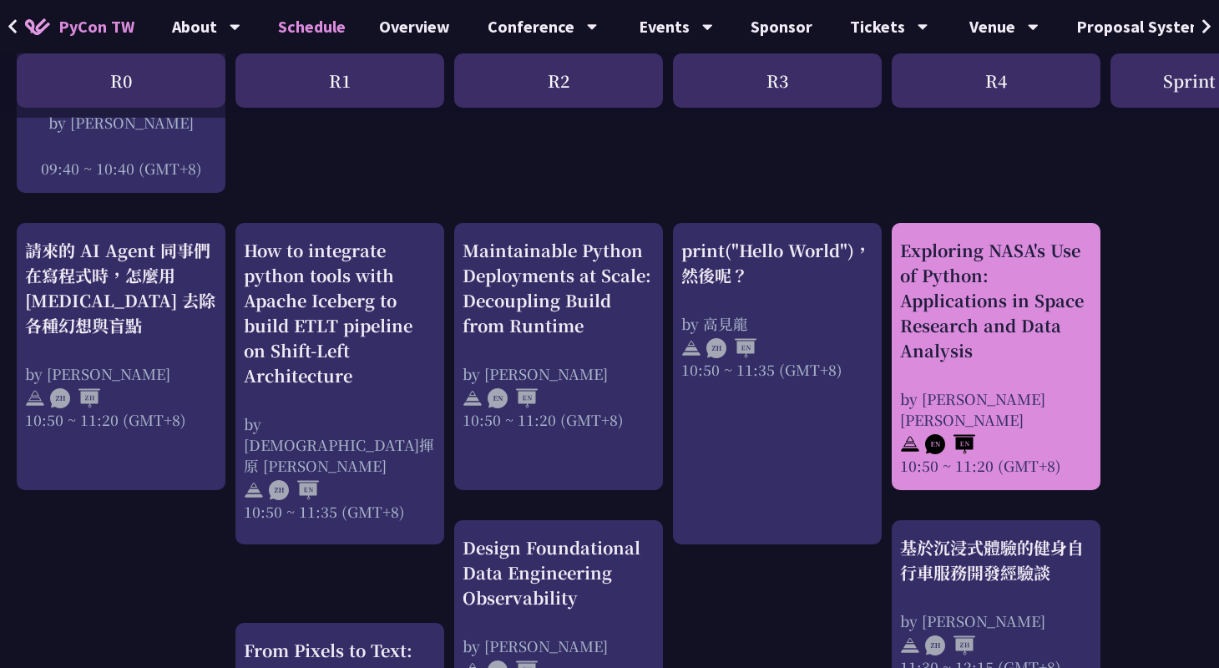
click at [1043, 343] on div "Exploring NASA's Use of Python: Applications in Space Research and Data Analysis" at bounding box center [996, 300] width 192 height 125
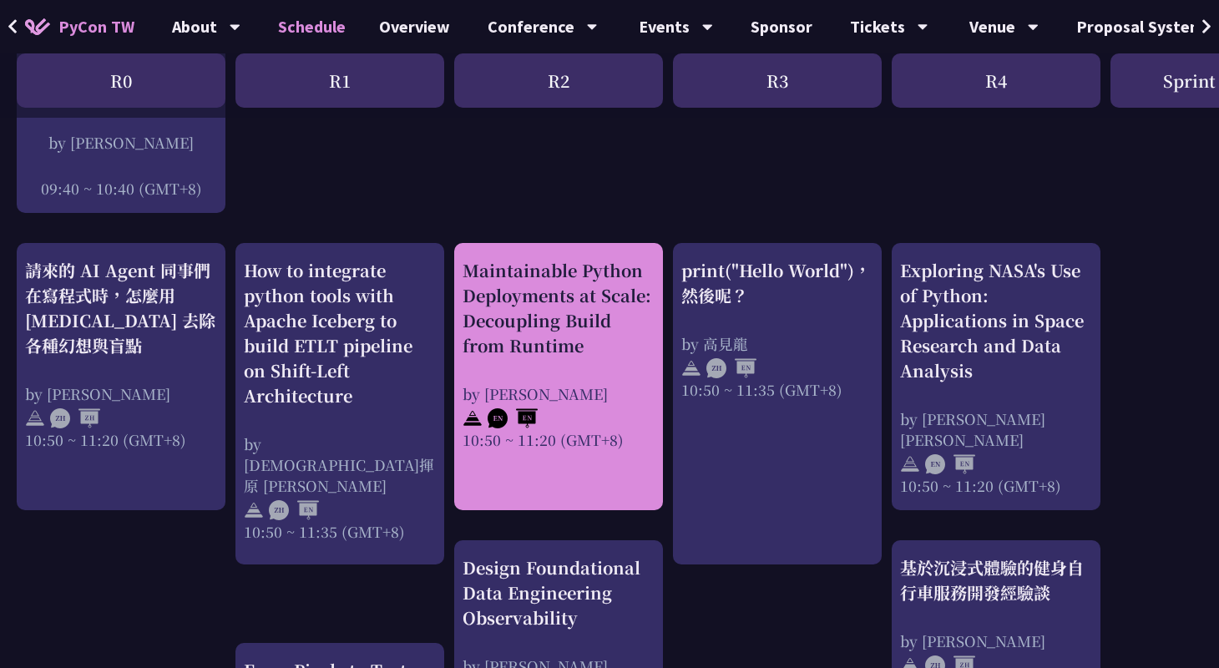
scroll to position [519, 0]
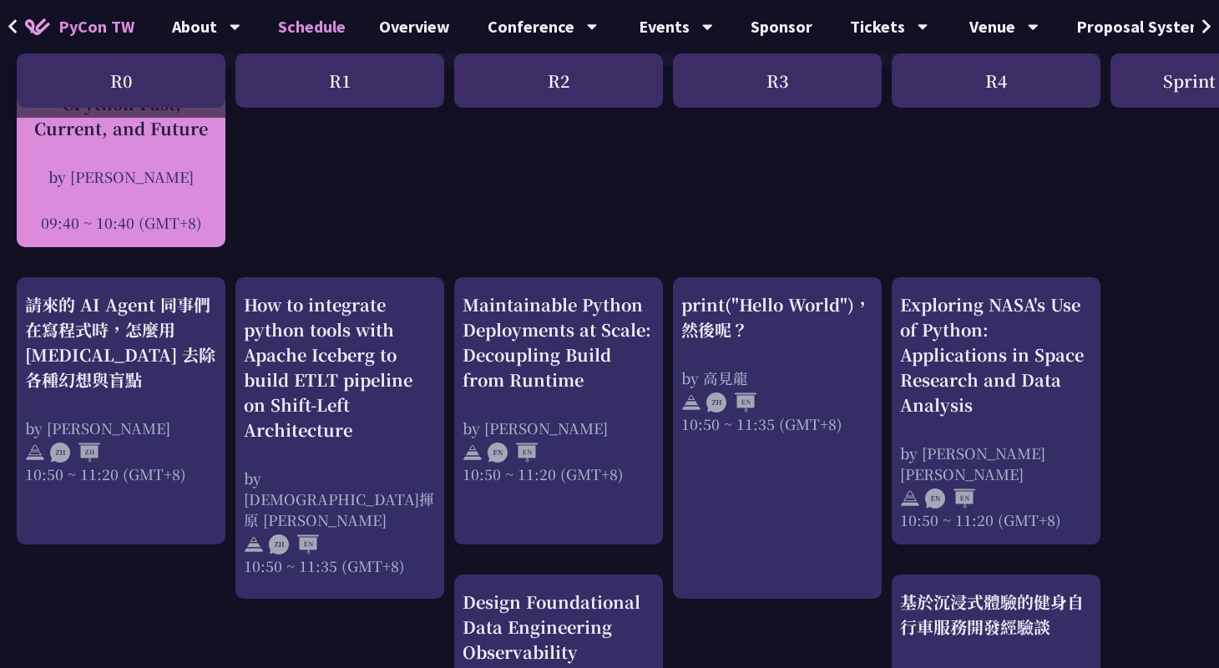
scroll to position [501, 0]
